Goal: Information Seeking & Learning: Check status

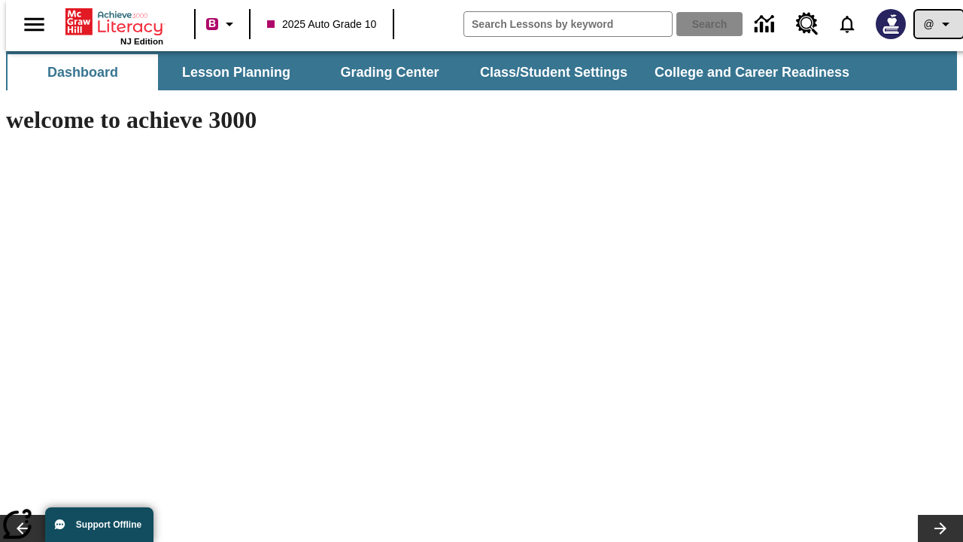
click at [937, 24] on icon "Profile/Settings" at bounding box center [946, 24] width 18 height 18
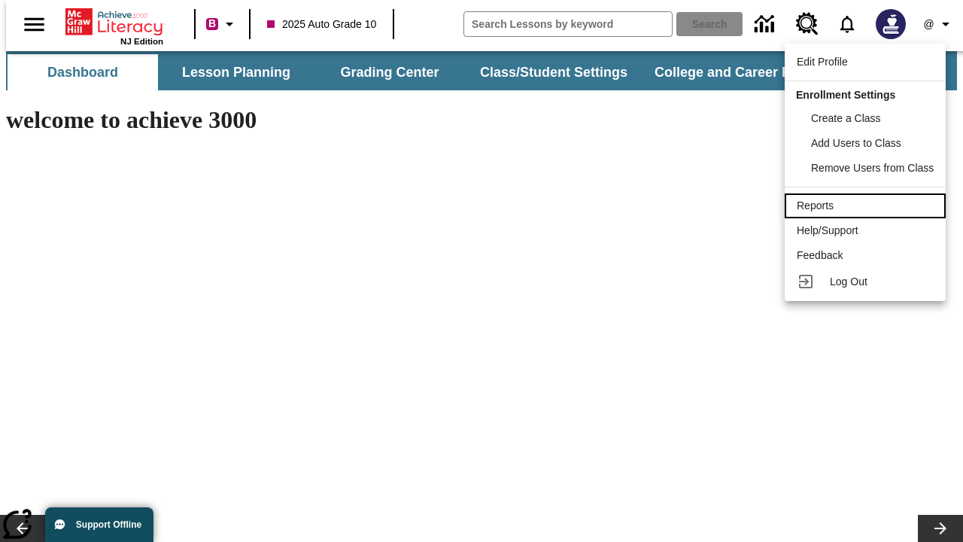
click at [867, 205] on div "Reports" at bounding box center [865, 206] width 137 height 16
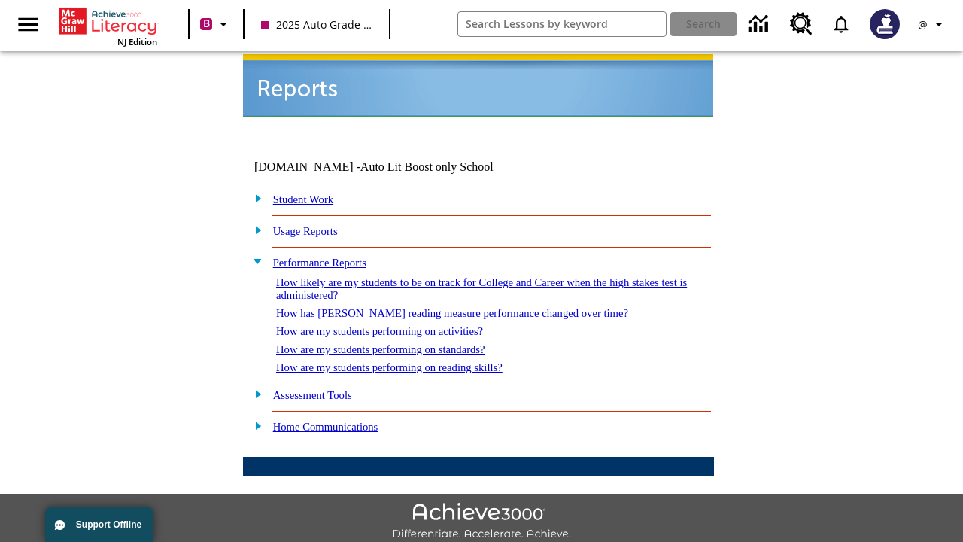
click at [396, 343] on link "How are my students performing on standards?" at bounding box center [380, 349] width 209 height 12
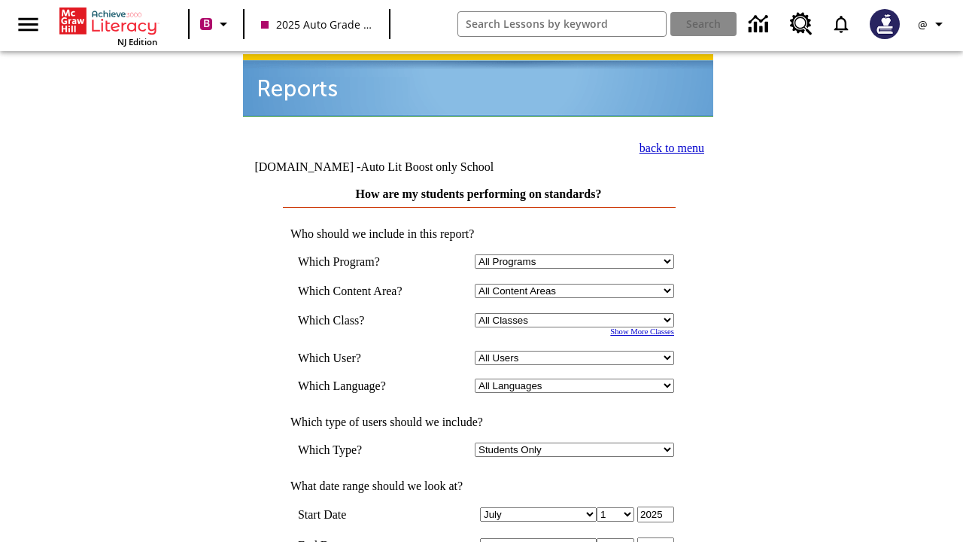
scroll to position [439, 0]
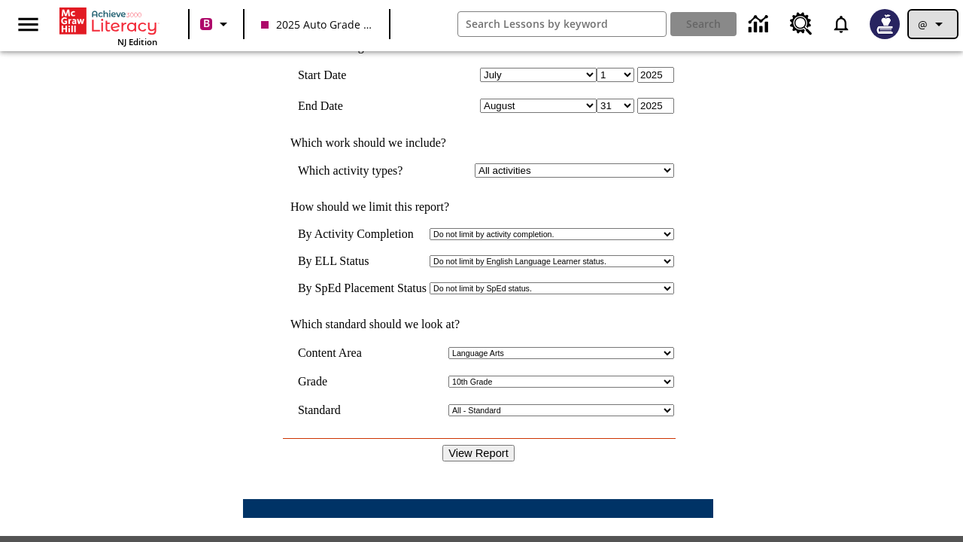
click at [933, 24] on icon "Profile/Settings" at bounding box center [939, 24] width 18 height 18
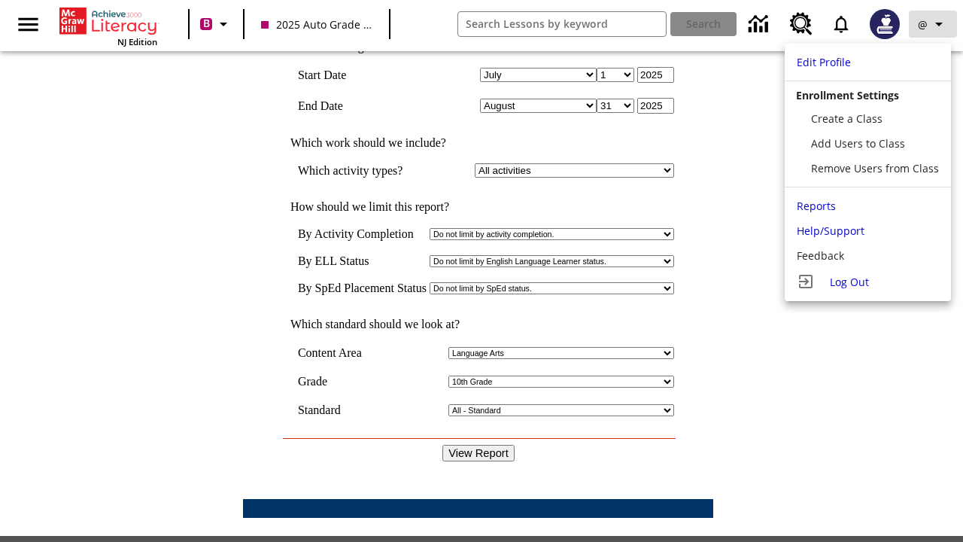
scroll to position [0, 0]
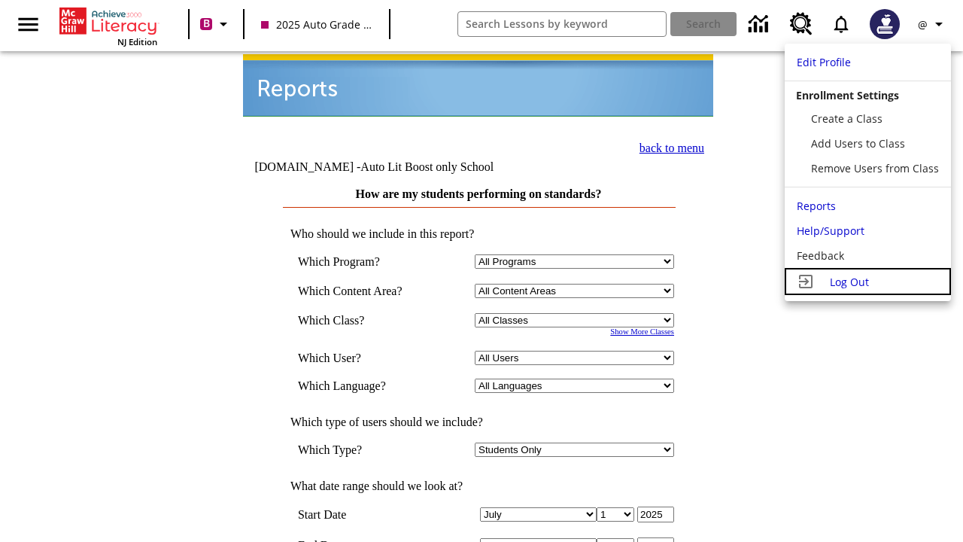
click at [867, 281] on span "Log Out" at bounding box center [849, 282] width 39 height 14
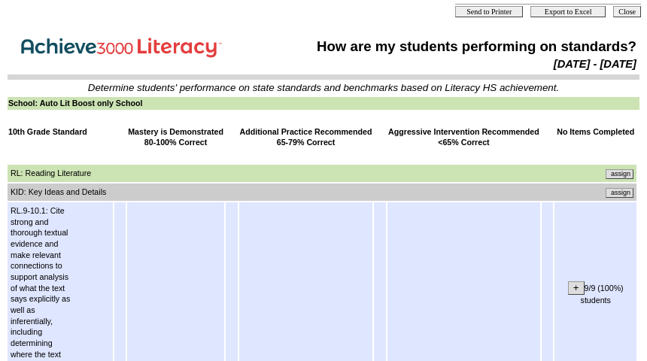
click at [625, 191] on input "assign" at bounding box center [620, 193] width 28 height 10
